Goal: Transaction & Acquisition: Purchase product/service

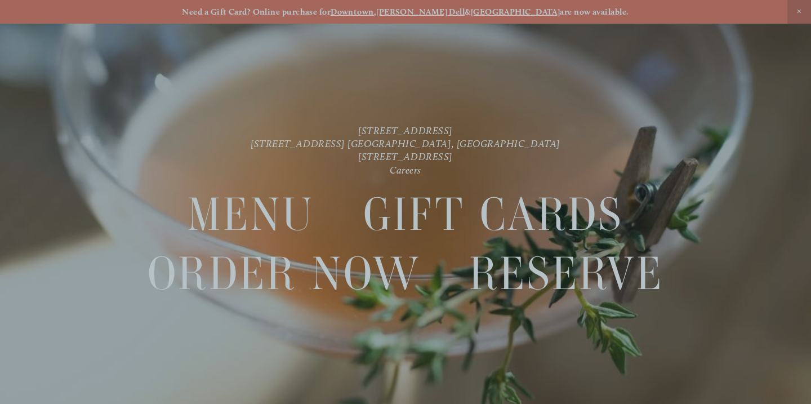
scroll to position [24, 0]
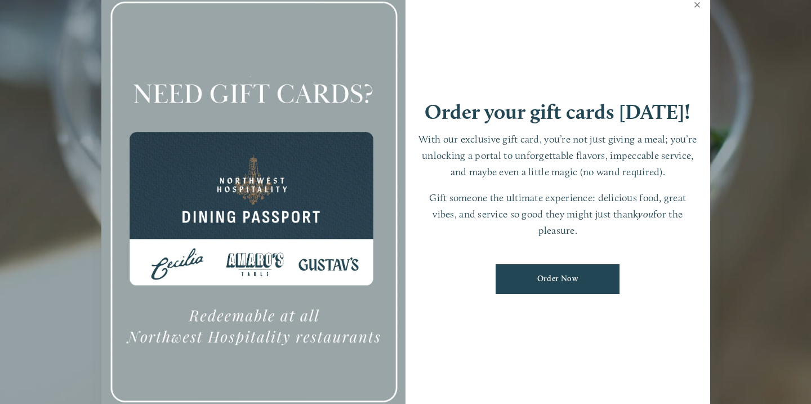
click at [696, 3] on link "Close" at bounding box center [698, 6] width 22 height 32
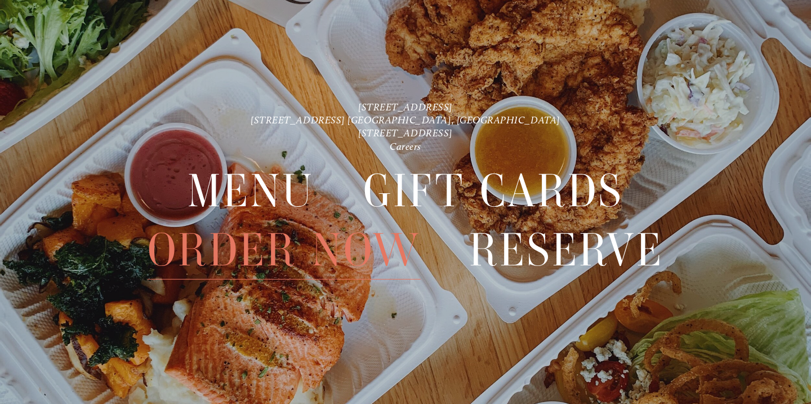
click at [346, 252] on span "Order Now" at bounding box center [284, 250] width 273 height 59
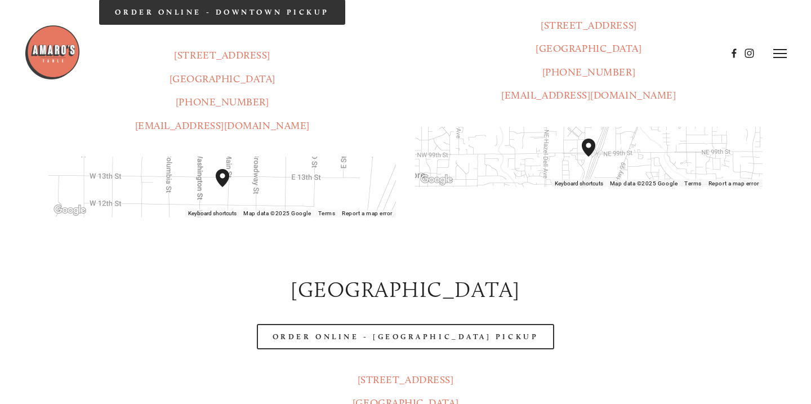
scroll to position [283, 0]
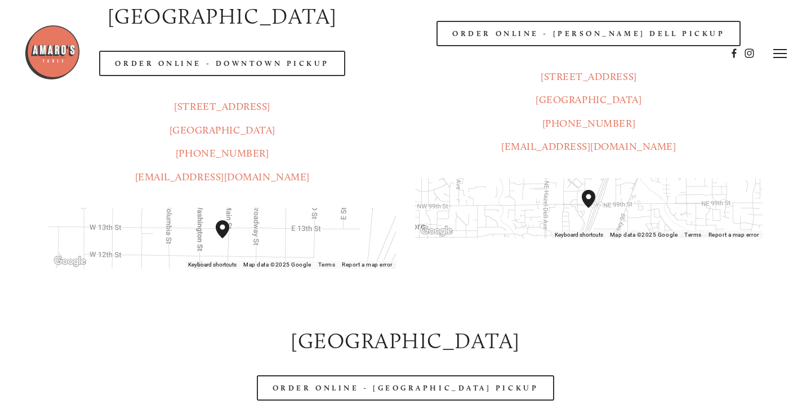
click at [297, 33] on div at bounding box center [375, 53] width 703 height 58
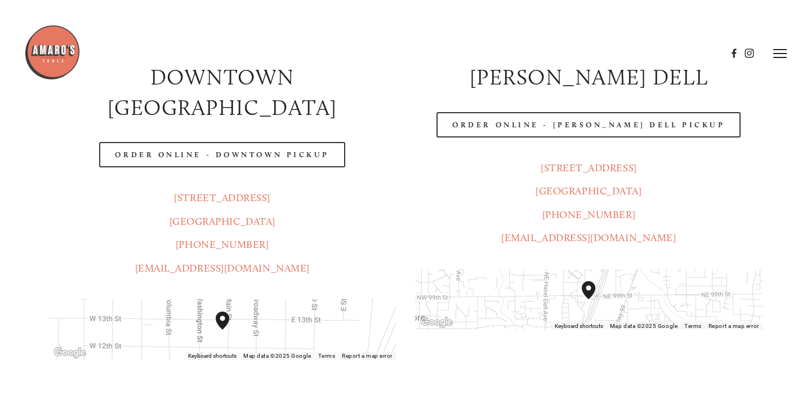
scroll to position [0, 0]
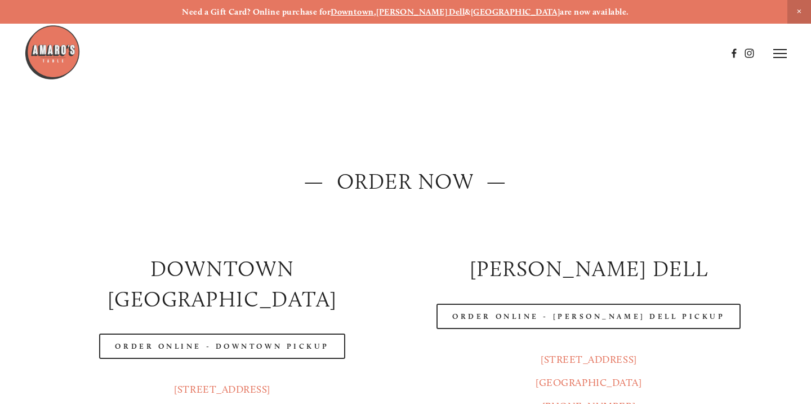
click at [780, 58] on icon at bounding box center [780, 53] width 14 height 10
click at [578, 55] on span "Menu" at bounding box center [580, 53] width 21 height 10
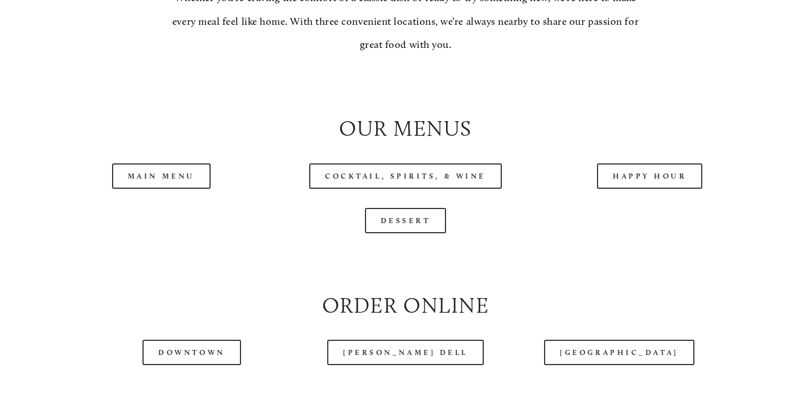
scroll to position [1068, 0]
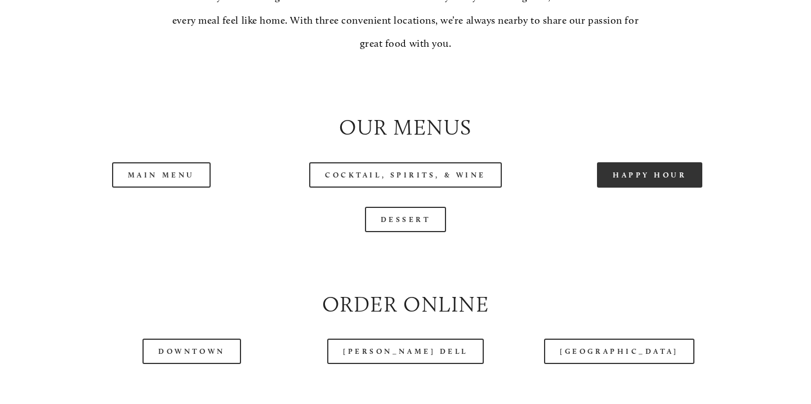
click at [637, 178] on link "Happy Hour" at bounding box center [650, 174] width 106 height 25
